Goal: Find contact information: Find contact information

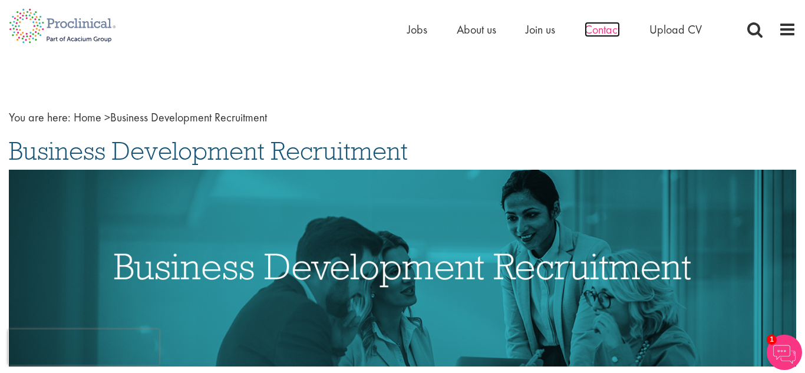
click at [597, 32] on span "Contact" at bounding box center [602, 29] width 35 height 15
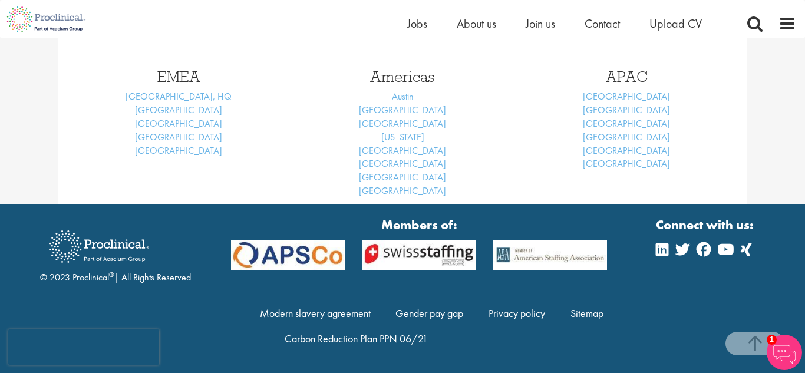
scroll to position [552, 0]
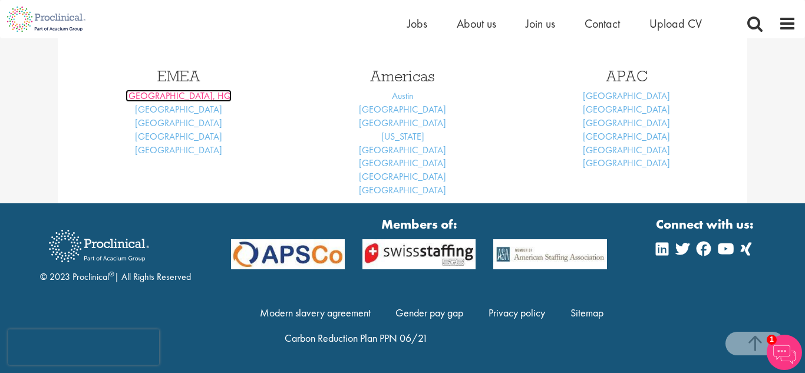
click at [182, 98] on link "London, HQ" at bounding box center [179, 96] width 106 height 12
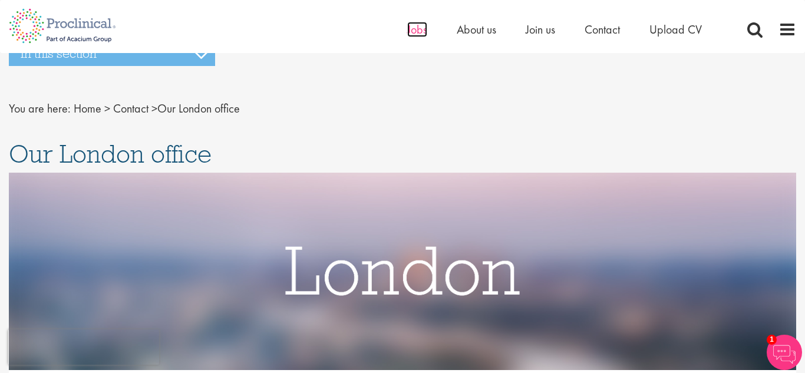
click at [421, 31] on span "Jobs" at bounding box center [417, 29] width 20 height 15
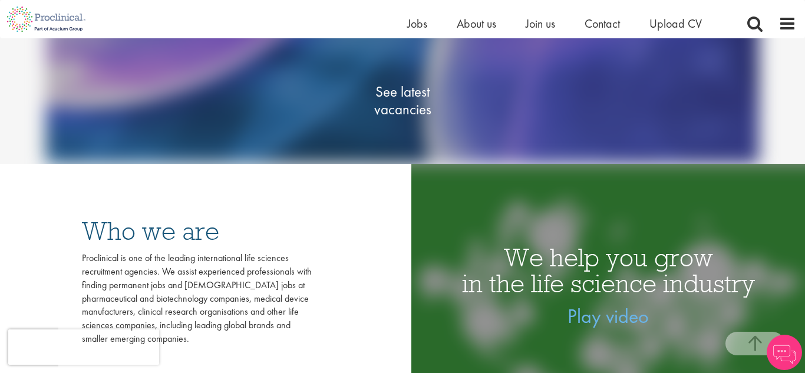
scroll to position [212, 0]
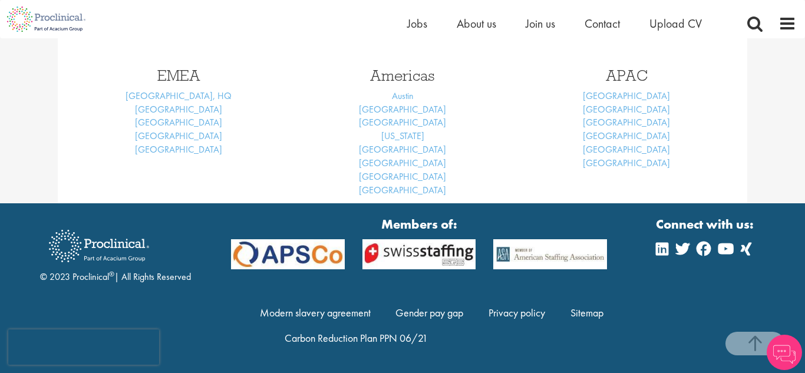
scroll to position [338, 0]
